Goal: Complete application form

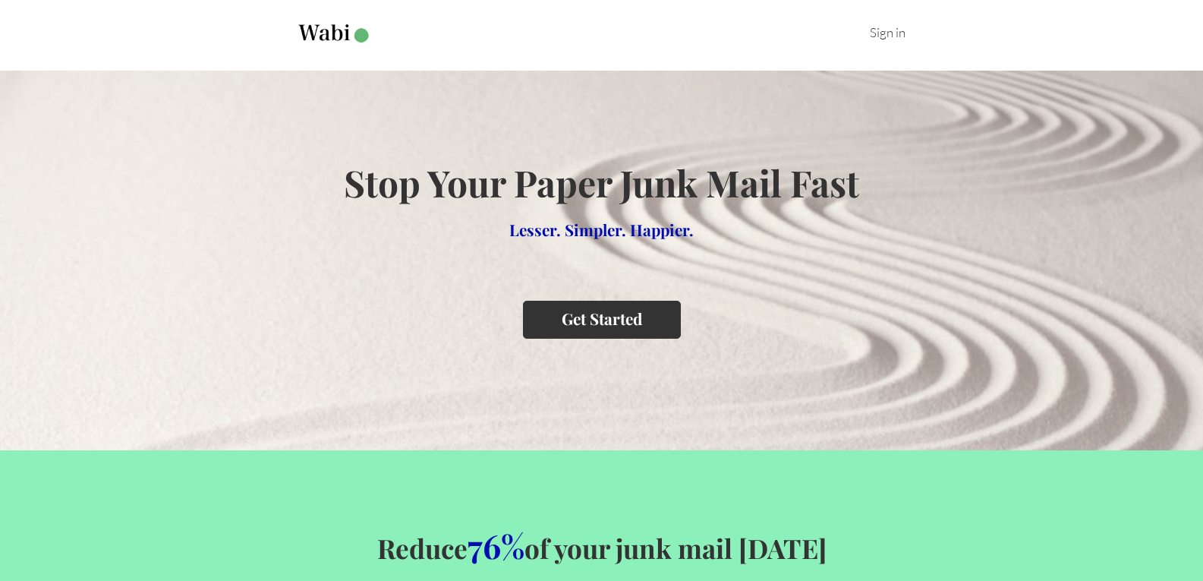
click at [607, 314] on button "Get Started" at bounding box center [602, 319] width 158 height 37
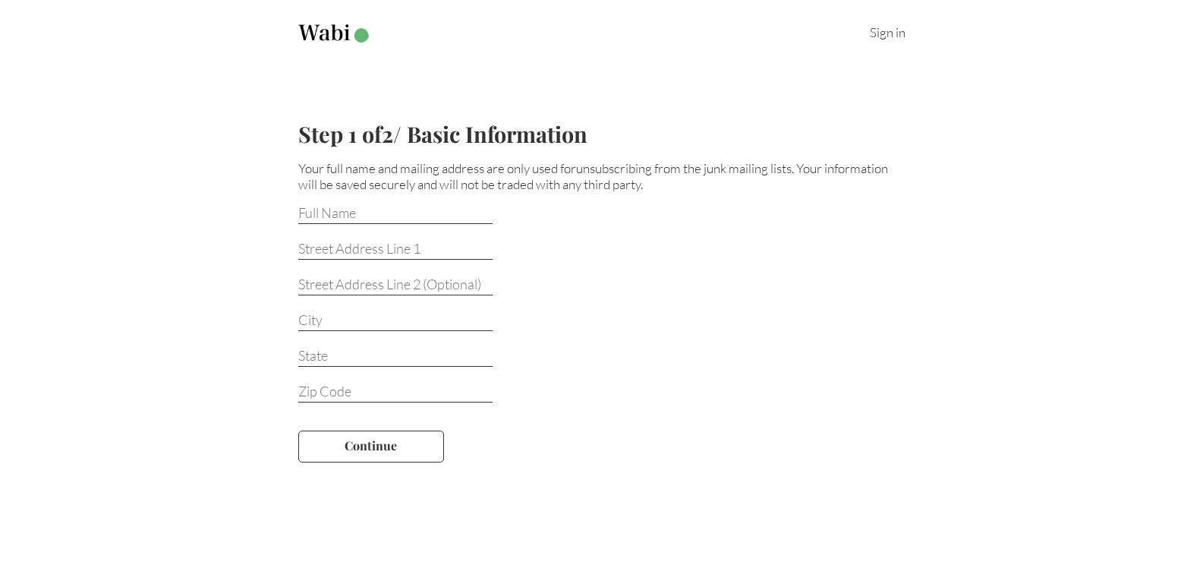
click at [370, 203] on div at bounding box center [601, 210] width 607 height 36
click at [367, 210] on input at bounding box center [395, 214] width 194 height 20
type input "[PERSON_NAME]"
type input "[STREET_ADDRESS]"
type input "INVER [GEOGRAPHIC_DATA]"
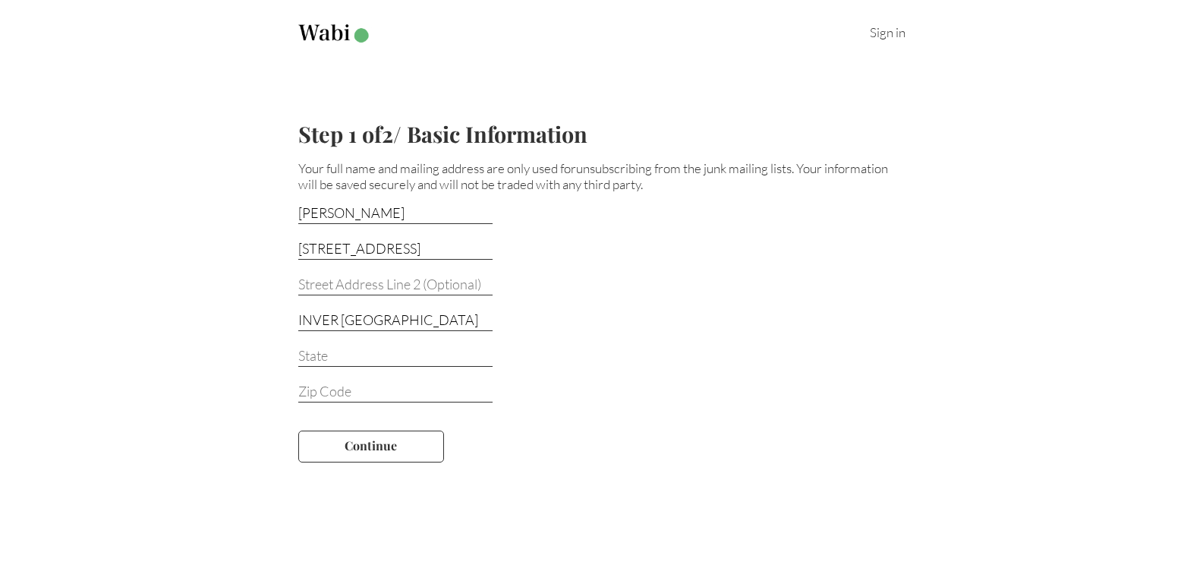
type input "MN"
type input "55076-2128"
click at [393, 456] on button "Continue" at bounding box center [371, 446] width 146 height 32
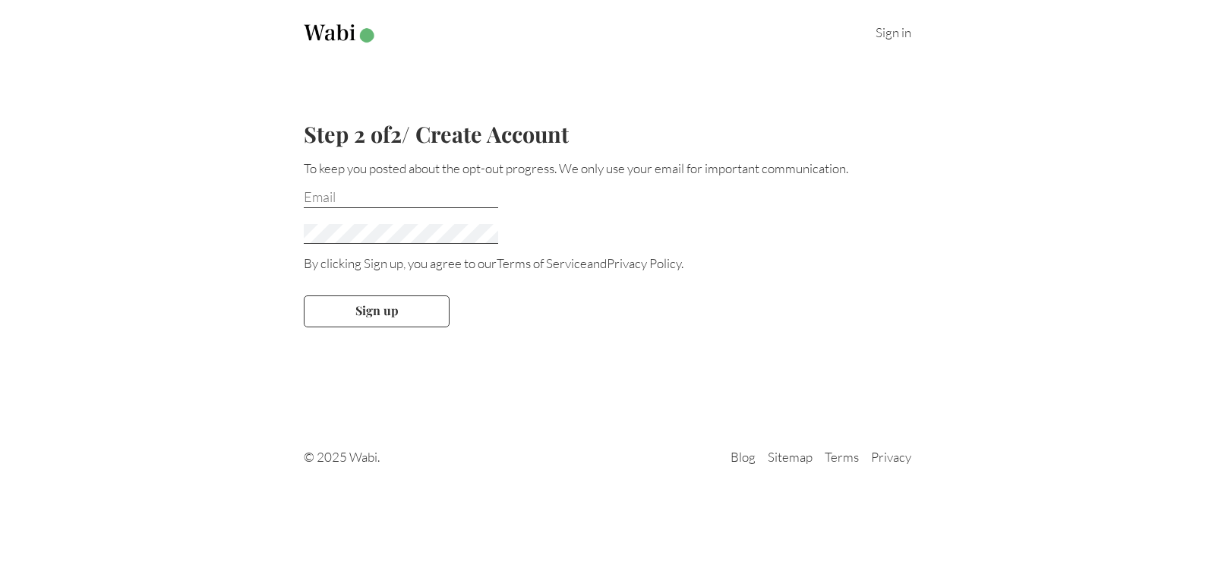
click at [362, 194] on input "email" at bounding box center [401, 198] width 194 height 20
type input "[EMAIL_ADDRESS][DOMAIN_NAME]"
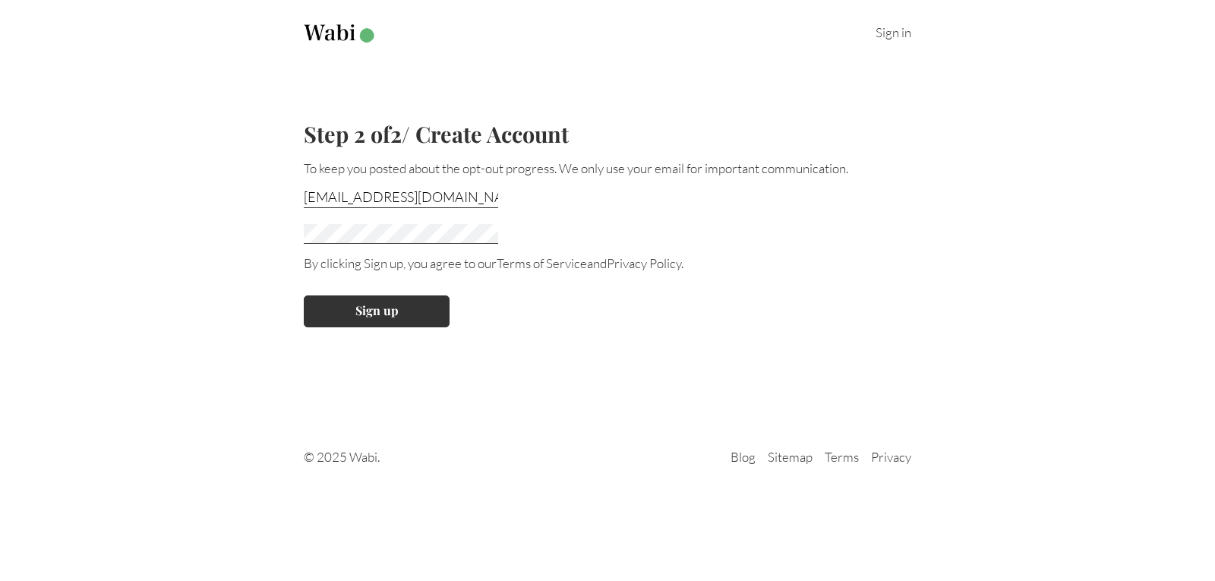
click at [380, 313] on button "Sign up" at bounding box center [377, 311] width 146 height 32
